Goal: Information Seeking & Learning: Find specific fact

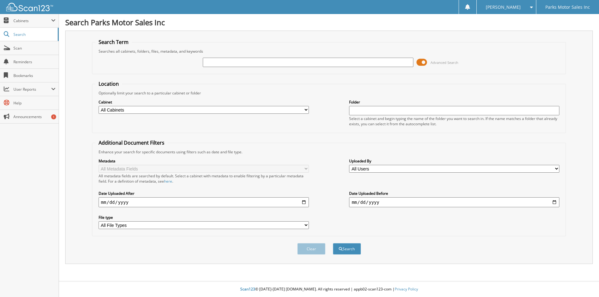
click at [162, 111] on select "All Cabinets ACCOUNTING DEAD DEALS PARTS SERVICE RO WARRANTY CREDIT MEMO'S NEED…" at bounding box center [204, 110] width 210 height 8
select select "26722"
click at [99, 106] on select "All Cabinets ACCOUNTING DEAD DEALS PARTS SERVICE RO WARRANTY CREDIT MEMO'S NEED…" at bounding box center [204, 110] width 210 height 8
click at [338, 245] on button "Search" at bounding box center [347, 249] width 28 height 12
click at [273, 64] on input "text" at bounding box center [308, 62] width 210 height 9
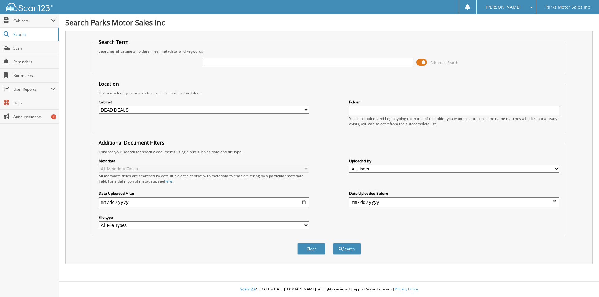
drag, startPoint x: 302, startPoint y: 68, endPoint x: 298, endPoint y: 61, distance: 8.1
paste input "278240G"
type input "278240G"
click at [333, 243] on button "Search" at bounding box center [347, 249] width 28 height 12
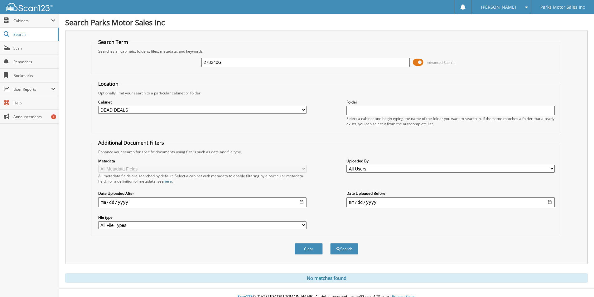
click at [245, 63] on input "278240G" at bounding box center [305, 62] width 208 height 9
type input "278240"
click at [330, 243] on button "Search" at bounding box center [344, 249] width 28 height 12
click at [150, 109] on select "All Cabinets ACCOUNTING DEAD DEALS PARTS SERVICE RO WARRANTY CREDIT MEMO'S NEED…" at bounding box center [202, 110] width 208 height 8
select select "41403"
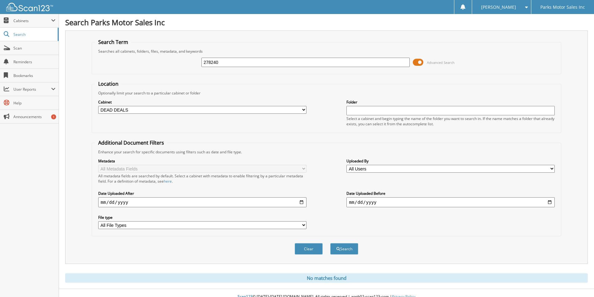
click at [98, 106] on select "All Cabinets ACCOUNTING DEAD DEALS PARTS SERVICE RO WARRANTY CREDIT MEMO'S NEED…" at bounding box center [202, 110] width 208 height 8
click at [148, 106] on select "All Cabinets ACCOUNTING DEAD DEALS PARTS SERVICE RO WARRANTY CREDIT MEMO'S NEED…" at bounding box center [202, 110] width 208 height 8
click at [98, 106] on select "All Cabinets ACCOUNTING DEAD DEALS PARTS SERVICE RO WARRANTY CREDIT MEMO'S NEED…" at bounding box center [202, 110] width 208 height 8
select select "41403"
click at [98, 106] on select "All Cabinets ACCOUNTING DEAD DEALS PARTS SERVICE RO WARRANTY CREDIT MEMO'S NEED…" at bounding box center [202, 110] width 208 height 8
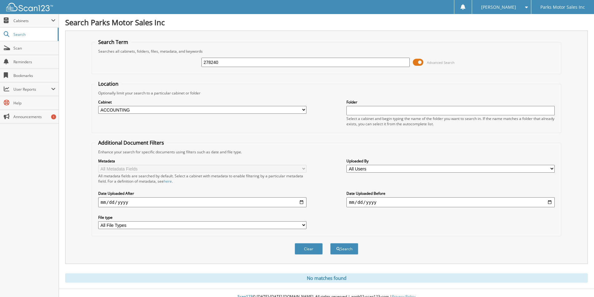
click at [178, 117] on div "Cabinet All Cabinets ACCOUNTING DEAD DEALS PARTS SERVICE RO WARRANTY CREDIT MEM…" at bounding box center [326, 113] width 463 height 34
click at [176, 113] on select "All Cabinets ACCOUNTING DEAD DEALS PARTS SERVICE RO WARRANTY CREDIT MEMO'S NEED…" at bounding box center [202, 110] width 208 height 8
select select
click at [98, 106] on select "All Cabinets ACCOUNTING DEAD DEALS PARTS SERVICE RO WARRANTY CREDIT MEMO'S NEED…" at bounding box center [202, 110] width 208 height 8
click at [339, 247] on button "Search" at bounding box center [344, 249] width 28 height 12
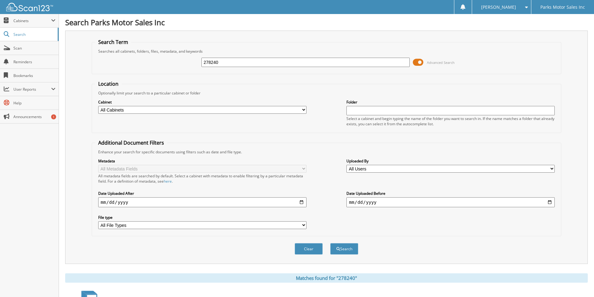
click at [227, 64] on input "278240" at bounding box center [305, 62] width 208 height 9
type input "278240G"
click at [330, 243] on button "Search" at bounding box center [344, 249] width 28 height 12
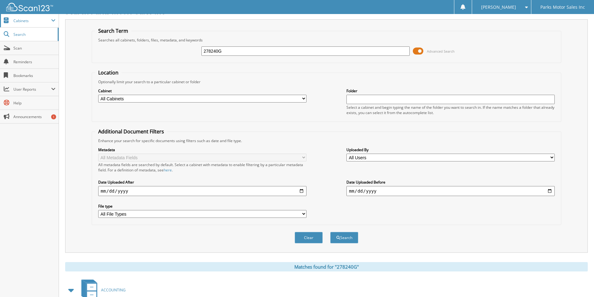
scroll to position [3, 0]
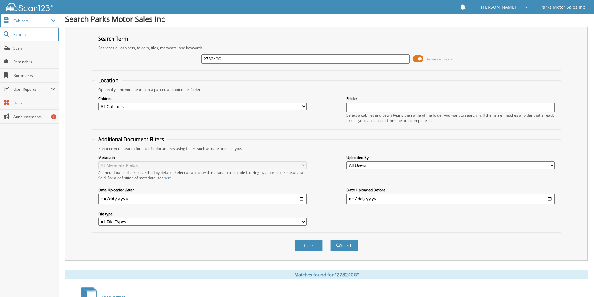
click at [38, 22] on span "Cabinets" at bounding box center [32, 20] width 38 height 5
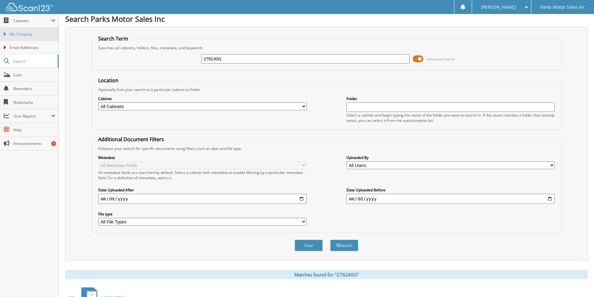
click at [35, 35] on span "My Company" at bounding box center [33, 34] width 46 height 6
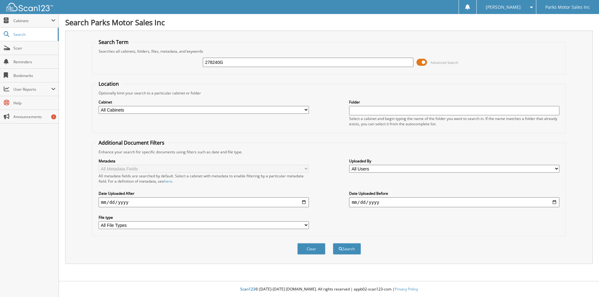
type input "278240G"
